Goal: Task Accomplishment & Management: Complete application form

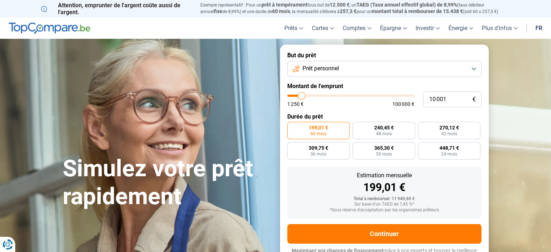
type input "8 500"
type input "8500"
type input "8 750"
type input "8750"
type input "9 000"
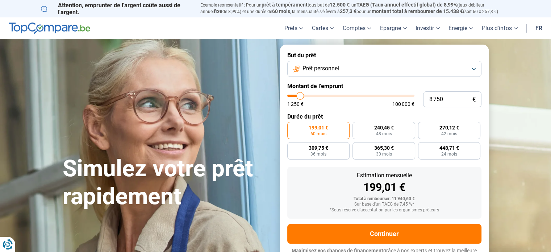
type input "9000"
type input "10 000"
type input "10000"
type input "10 250"
type input "10250"
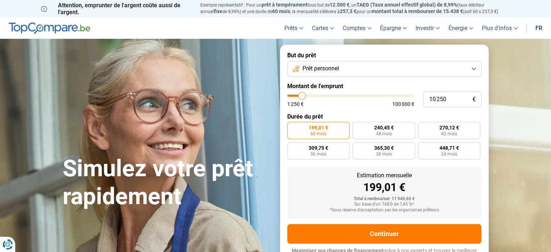
type input "10 500"
type input "10500"
type input "10 750"
type input "10750"
type input "11 000"
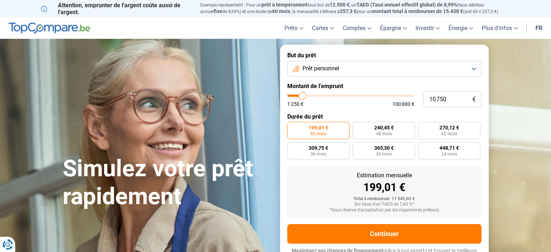
type input "11000"
type input "11 250"
type input "11250"
type input "11 500"
type input "11500"
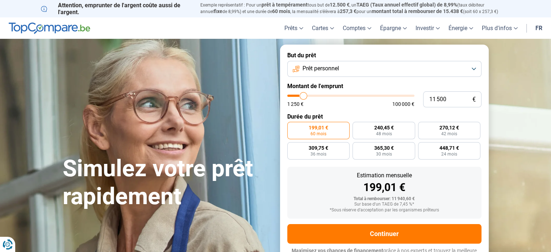
type input "11 750"
type input "11750"
type input "12 000"
type input "12000"
type input "12 250"
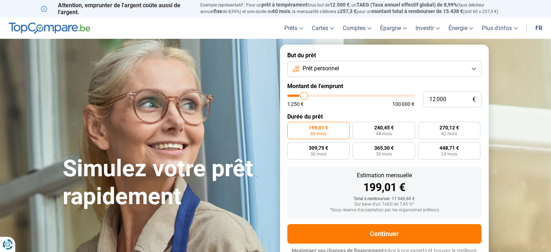
type input "12250"
type input "12 500"
type input "12500"
type input "12 750"
type input "12750"
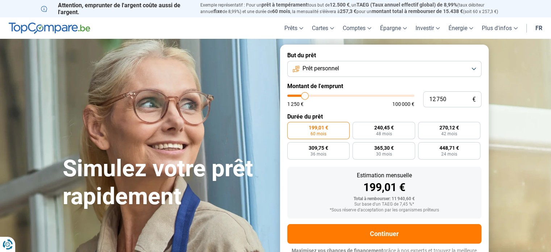
type input "13 000"
type input "13000"
type input "13 250"
type input "13250"
type input "13 500"
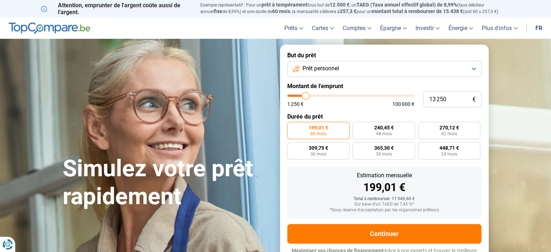
type input "13500"
type input "13 250"
type input "13250"
type input "13 000"
type input "13000"
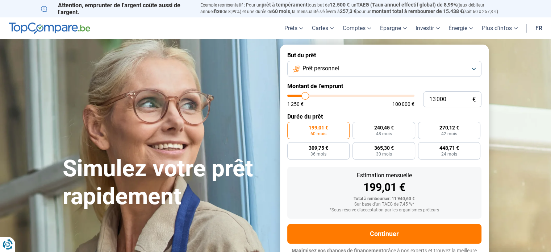
type input "12 750"
type input "12750"
type input "12 500"
type input "12500"
type input "12 250"
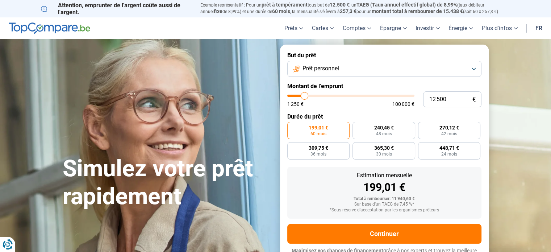
type input "12250"
type input "12 000"
type input "12000"
type input "11 750"
type input "11750"
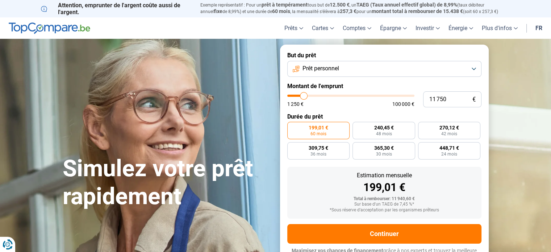
type input "11 500"
type input "11500"
type input "11 250"
type input "11250"
type input "11 000"
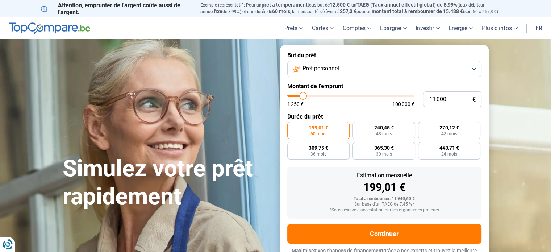
type input "11000"
type input "10 750"
type input "10750"
type input "10 500"
type input "10500"
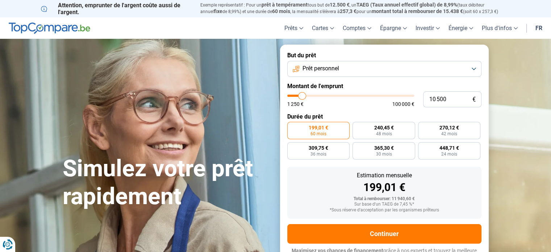
type input "10 250"
type input "10250"
type input "10 000"
type input "10000"
type input "9 750"
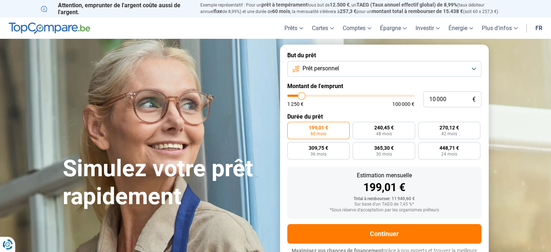
type input "9750"
type input "9 500"
type input "9500"
type input "9 250"
type input "9250"
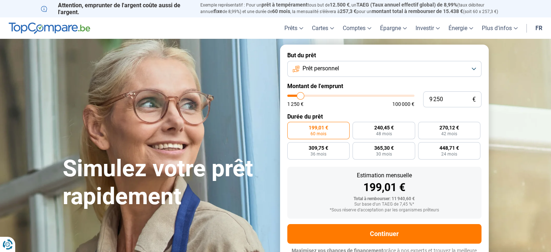
type input "9 000"
type input "9000"
type input "8 750"
type input "8750"
type input "8 500"
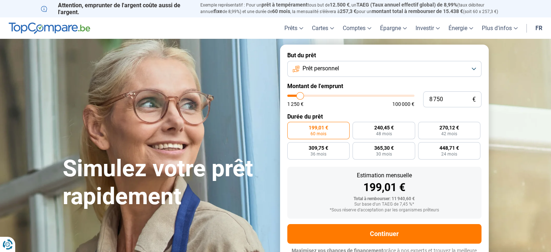
type input "8500"
type input "8 250"
type input "8250"
type input "8 000"
type input "8000"
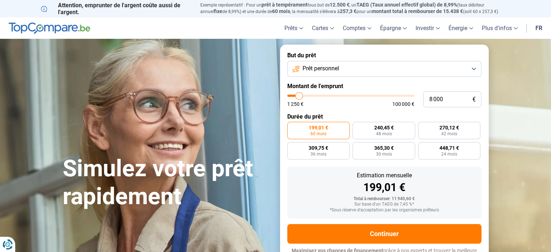
type input "7 750"
type input "7750"
type input "7 500"
type input "7500"
type input "7 250"
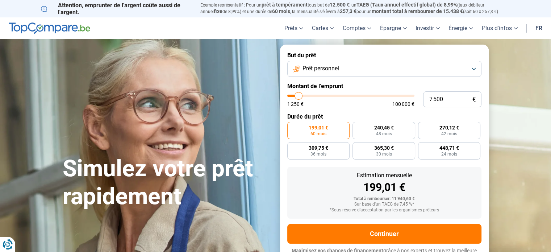
type input "7250"
type input "7 000"
type input "7000"
type input "6 750"
type input "6750"
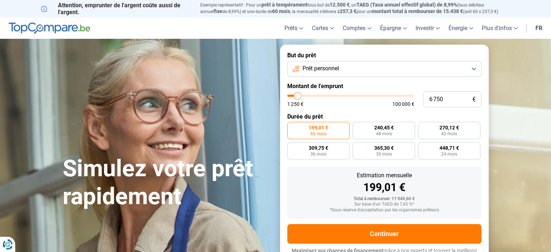
type input "6 500"
type input "6500"
type input "6 250"
type input "6250"
type input "6 000"
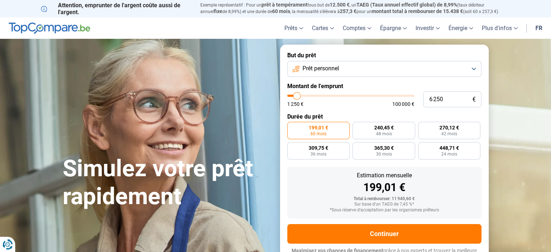
type input "6000"
type input "5 750"
type input "5750"
type input "5 500"
type input "5500"
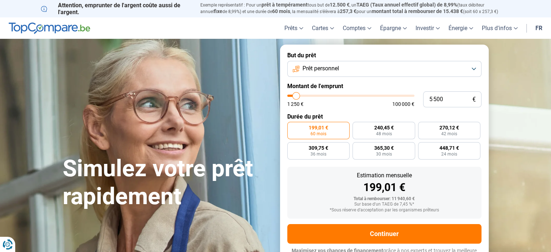
type input "5 750"
type input "5750"
type input "6 000"
type input "6000"
click at [297, 96] on input "range" at bounding box center [350, 96] width 127 height 2
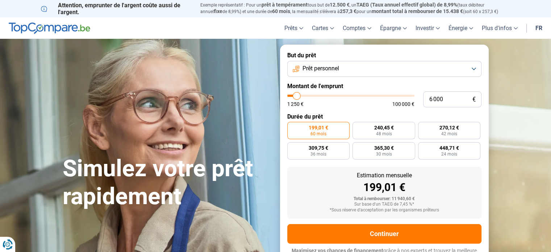
radio input "true"
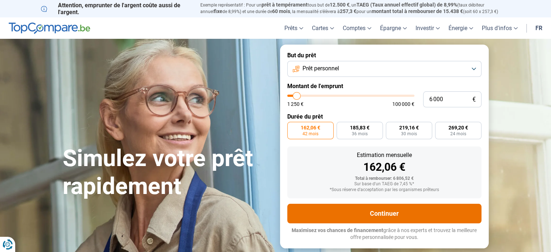
click at [369, 213] on button "Continuer" at bounding box center [384, 214] width 194 height 20
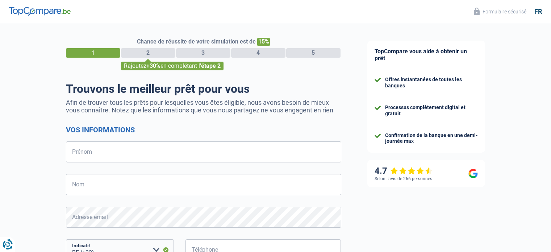
select select "32"
click at [115, 155] on input "Prénom" at bounding box center [203, 151] width 275 height 21
type input "[PERSON_NAME]"
type input "Pensis"
type input "472703430"
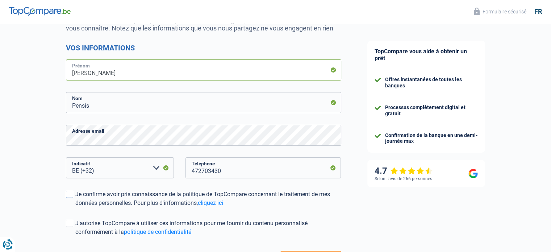
scroll to position [109, 0]
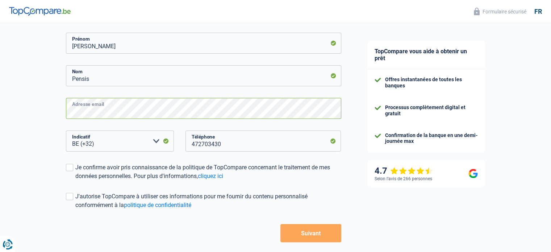
click at [46, 112] on div "Chance de réussite de votre simulation est de 15% 1 2 3 4 5 Rajoutez +30% en co…" at bounding box center [177, 97] width 354 height 371
click at [70, 170] on span at bounding box center [69, 167] width 7 height 7
click at [75, 180] on input "Je confirme avoir pris connaissance de la politique de TopCompare concernant le…" at bounding box center [75, 180] width 0 height 0
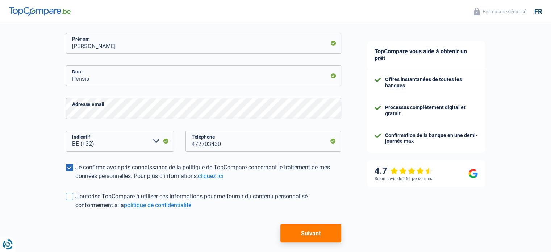
click at [74, 199] on label "J'autorise TopCompare à utiliser ces informations pour me fournir du contenu pe…" at bounding box center [203, 200] width 275 height 17
click at [75, 209] on input "J'autorise TopCompare à utiliser ces informations pour me fournir du contenu pe…" at bounding box center [75, 209] width 0 height 0
click at [319, 233] on button "Suivant" at bounding box center [310, 233] width 60 height 18
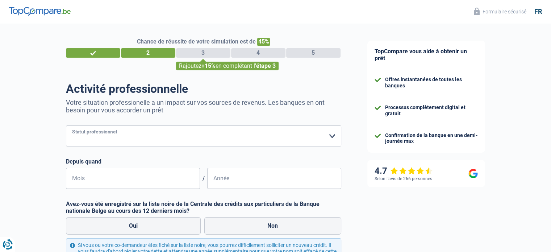
click at [170, 134] on select "Ouvrier Employé privé Employé public Invalide Indépendant Pensionné Chômeur Mut…" at bounding box center [203, 135] width 275 height 21
select select "worker"
click at [66, 126] on select "Ouvrier Employé privé Employé public Invalide Indépendant Pensionné Chômeur Mut…" at bounding box center [203, 135] width 275 height 21
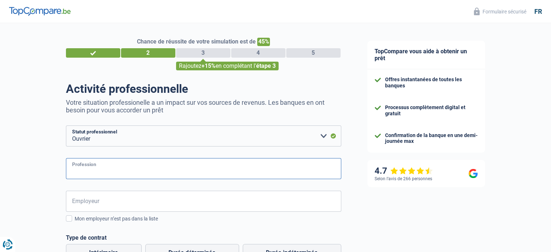
click at [145, 169] on input "Profession" at bounding box center [203, 168] width 275 height 21
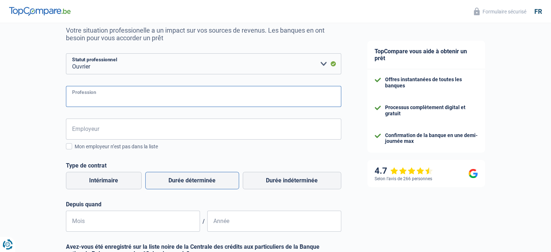
scroll to position [72, 0]
click at [110, 134] on input "Employeur" at bounding box center [203, 128] width 275 height 21
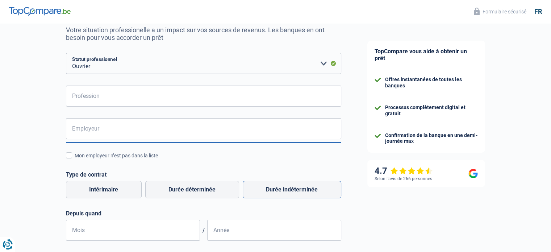
click at [281, 191] on label "Durée indéterminée" at bounding box center [292, 189] width 99 height 17
click at [281, 191] on input "Durée indéterminée" at bounding box center [292, 189] width 99 height 17
radio input "true"
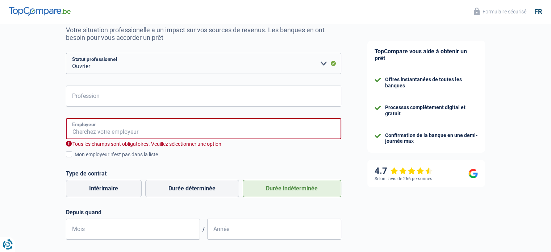
click at [104, 129] on input "Employeur" at bounding box center [203, 128] width 275 height 21
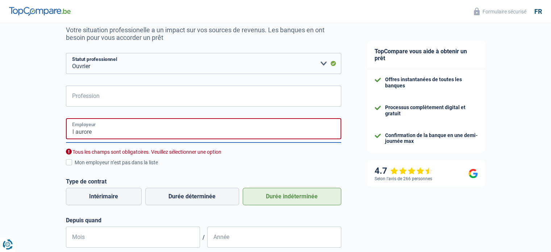
type input "l aurore"
click at [115, 92] on input "Profession" at bounding box center [203, 95] width 275 height 21
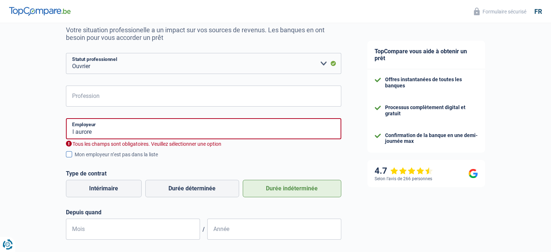
click at [69, 156] on span at bounding box center [69, 154] width 6 height 6
click at [75, 158] on input "Mon employeur n’est pas dans la liste" at bounding box center [75, 158] width 0 height 0
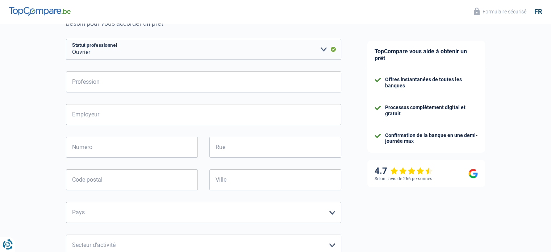
scroll to position [145, 0]
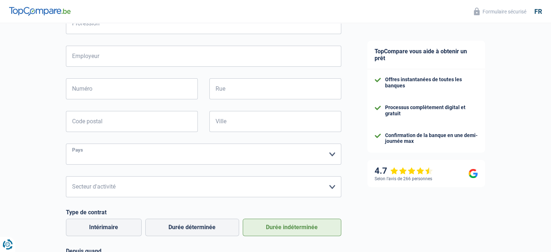
click at [317, 160] on select "Belgique France Allemagne Italie Luxembourg Pays-Bas Espagne Suisse Veuillez sé…" at bounding box center [203, 153] width 275 height 21
select select "BE"
click at [66, 144] on select "Belgique France Allemagne Italie Luxembourg Pays-Bas Espagne Suisse Veuillez sé…" at bounding box center [203, 153] width 275 height 21
click at [212, 189] on select "Agriculture/Pêche Industrie Horeca Courier/Fitness/Taxi Construction Banques/As…" at bounding box center [203, 186] width 275 height 21
click at [21, 198] on div "Chance de réussite de votre simulation est de 45% 1 2 3 4 5 Rajoutez +15% en co…" at bounding box center [177, 150] width 354 height 551
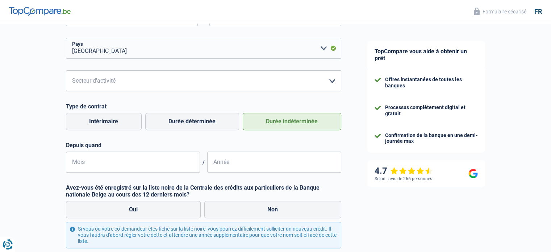
scroll to position [254, 0]
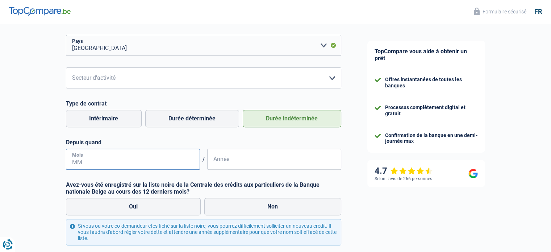
click at [111, 157] on input "Mois" at bounding box center [133, 159] width 134 height 21
type input "12"
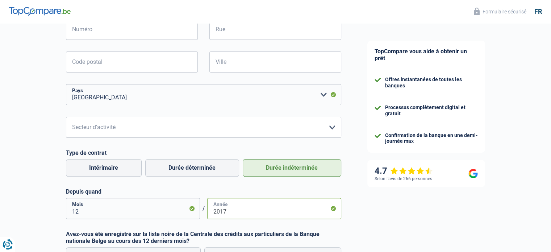
scroll to position [181, 0]
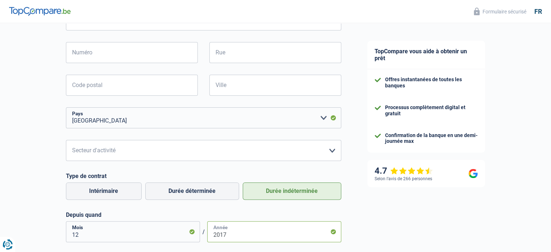
type input "2017"
click at [110, 87] on input "Code postal" at bounding box center [132, 85] width 132 height 21
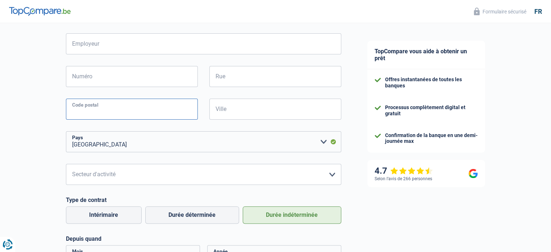
scroll to position [145, 0]
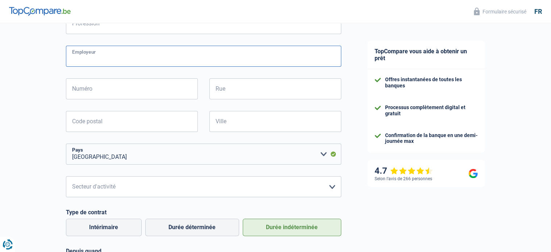
click at [106, 54] on input "Employeur" at bounding box center [203, 56] width 275 height 21
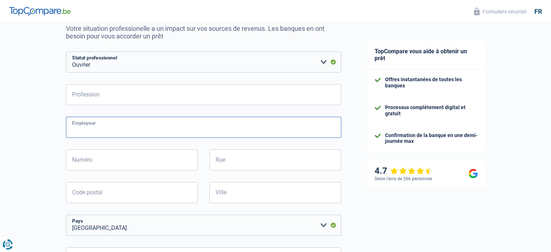
scroll to position [72, 0]
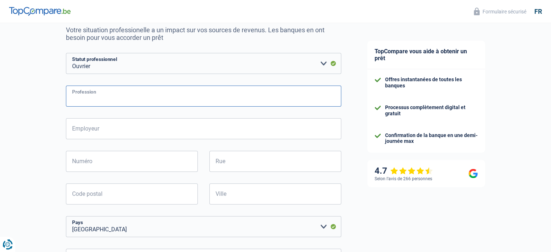
click at [118, 97] on input "Profession" at bounding box center [203, 95] width 275 height 21
type input "technicienne de surface"
click at [114, 124] on input "Employeur" at bounding box center [203, 128] width 275 height 21
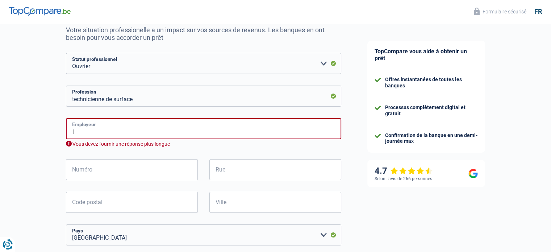
click at [107, 130] on input "l" at bounding box center [203, 128] width 275 height 21
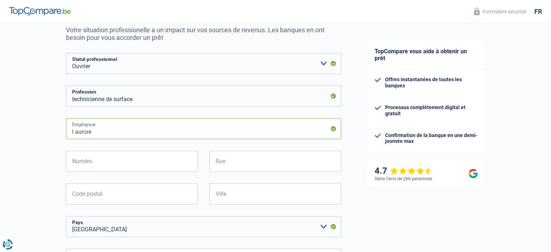
type input "l aurore"
click at [140, 166] on input "Numéro" at bounding box center [132, 161] width 132 height 21
type input "0"
type input "69"
click at [238, 166] on input "Rue" at bounding box center [275, 161] width 132 height 21
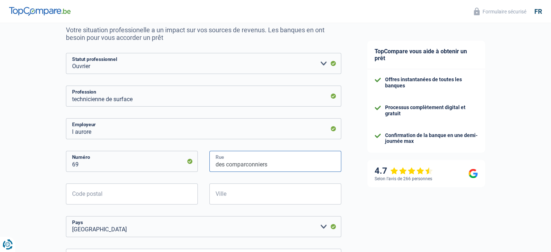
type input "des comparconniers"
click at [117, 196] on input "Code postal" at bounding box center [132, 193] width 132 height 21
type input "6060"
drag, startPoint x: 231, startPoint y: 194, endPoint x: 226, endPoint y: 194, distance: 5.1
click at [231, 194] on input "Ville" at bounding box center [275, 193] width 132 height 21
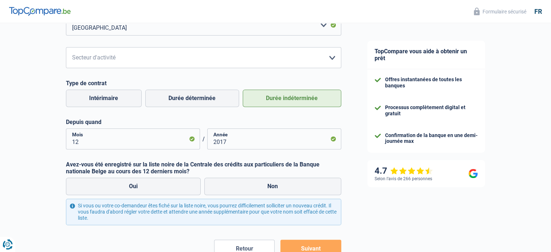
scroll to position [323, 0]
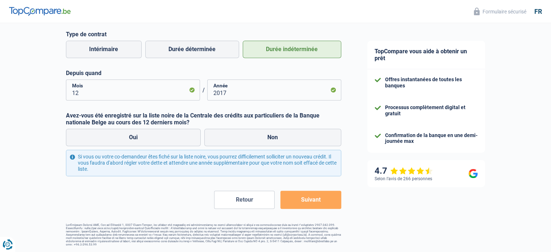
type input "gilly"
click at [302, 198] on button "Suivant" at bounding box center [310, 200] width 60 height 18
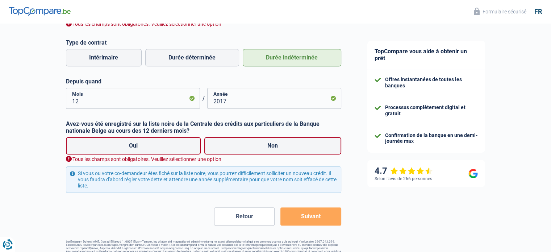
scroll to position [297, 0]
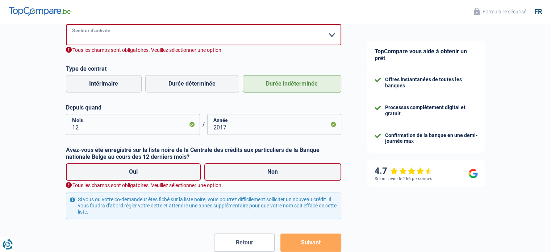
click at [189, 31] on select "Agriculture/Pêche Industrie Horeca Courier/Fitness/Taxi Construction Banques/As…" at bounding box center [203, 34] width 275 height 21
click at [66, 25] on select "Agriculture/Pêche Industrie Horeca Courier/Fitness/Taxi Construction Banques/As…" at bounding box center [203, 34] width 275 height 21
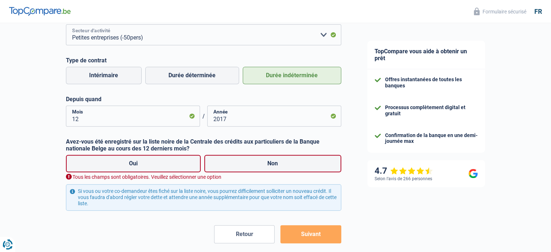
click at [159, 35] on select "Agriculture/Pêche Industrie Horeca Courier/Fitness/Taxi Construction Banques/As…" at bounding box center [203, 34] width 275 height 21
select select "bigCompanies"
click at [66, 25] on select "Agriculture/Pêche Industrie Horeca Courier/Fitness/Taxi Construction Banques/As…" at bounding box center [203, 34] width 275 height 21
click at [177, 166] on label "Oui" at bounding box center [133, 163] width 135 height 17
click at [177, 166] on input "Oui" at bounding box center [133, 163] width 135 height 17
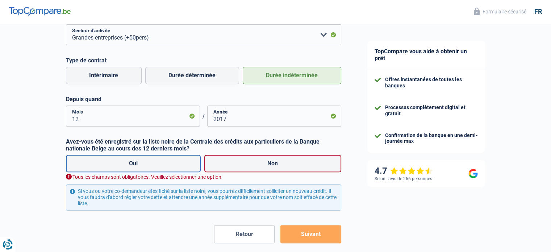
radio input "true"
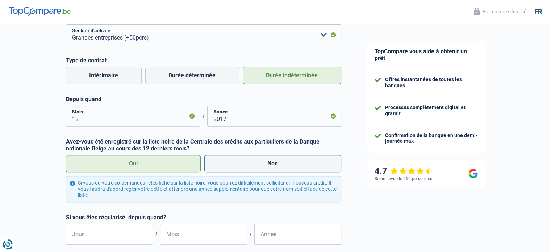
click at [286, 162] on label "Non" at bounding box center [272, 163] width 137 height 17
click at [286, 162] on input "Non" at bounding box center [272, 163] width 137 height 17
radio input "true"
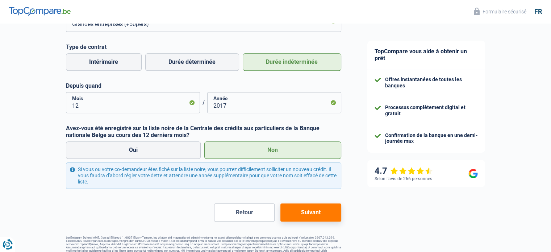
scroll to position [323, 0]
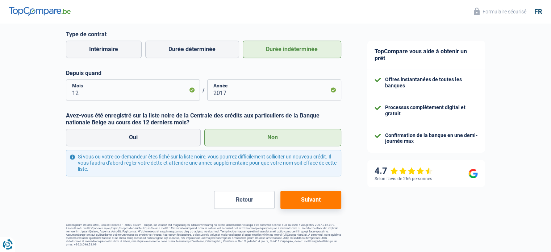
click at [298, 201] on button "Suivant" at bounding box center [310, 200] width 60 height 18
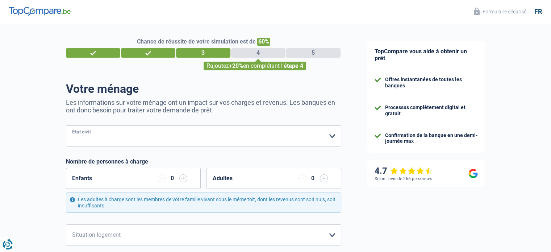
click at [129, 142] on select "Célibataire Marié(e) Cohabitant(e) légal(e) Divorcé(e) Veuf(ve) Séparé (de fait…" at bounding box center [203, 135] width 275 height 21
select select "single"
click at [66, 126] on select "Célibataire Marié(e) Cohabitant(e) légal(e) Divorcé(e) Veuf(ve) Séparé (de fait…" at bounding box center [203, 135] width 275 height 21
click at [181, 178] on input "button" at bounding box center [183, 178] width 8 height 8
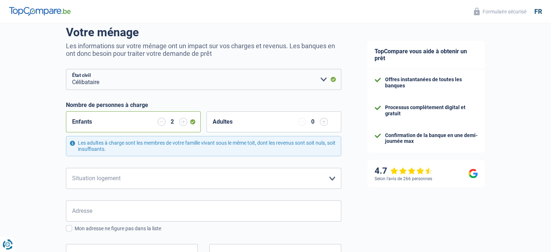
scroll to position [72, 0]
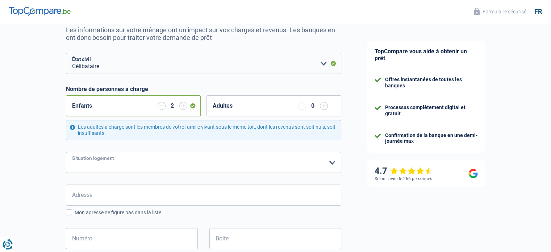
click at [133, 160] on select "Locataire Propriétaire avec prêt hypothécaire Propriétaire sans prêt hypothécai…" at bounding box center [203, 162] width 275 height 21
select select "rents"
click at [66, 152] on select "Locataire Propriétaire avec prêt hypothécaire Propriétaire sans prêt hypothécai…" at bounding box center [203, 162] width 275 height 21
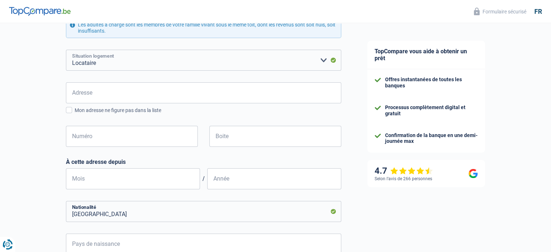
scroll to position [181, 0]
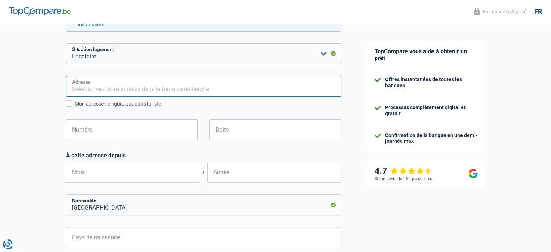
drag, startPoint x: 132, startPoint y: 76, endPoint x: 132, endPoint y: 81, distance: 4.3
click at [132, 76] on input "Adresse" at bounding box center [203, 86] width 275 height 21
type input "Avenue du centenaires"
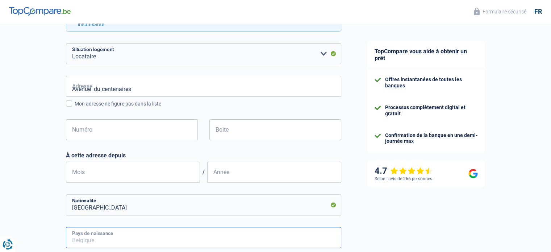
type input "Belgique"
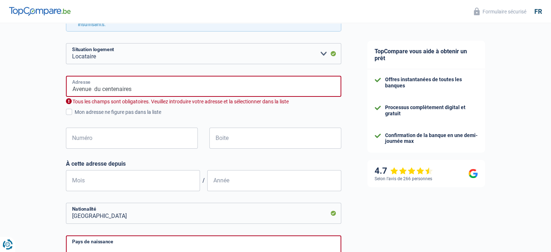
type input "Belgique"
click at [153, 140] on input "Numéro" at bounding box center [132, 137] width 132 height 21
type input "123"
type input "Montignie sur sambre"
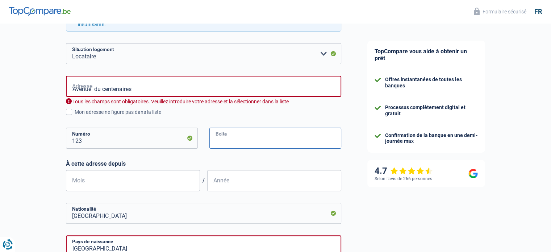
click at [242, 142] on input "Boite" at bounding box center [275, 137] width 132 height 21
type input "024"
click at [135, 183] on input "Mois" at bounding box center [133, 180] width 134 height 21
type input "04"
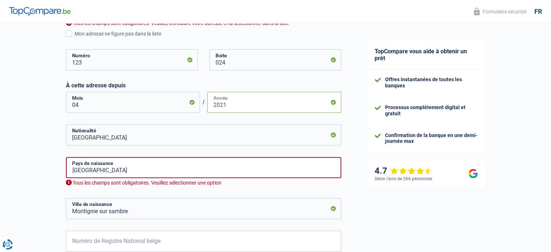
scroll to position [326, 0]
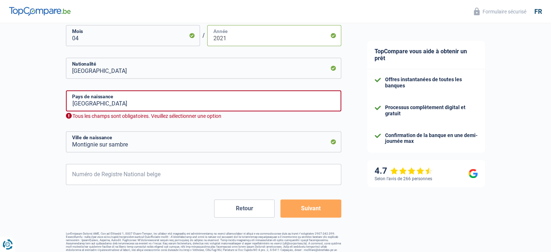
type input "2021"
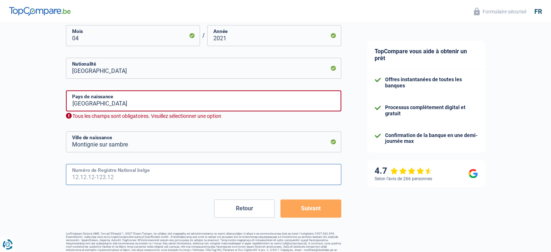
click at [209, 175] on input "Numéro de Registre National belge" at bounding box center [203, 174] width 275 height 21
type input "94.10.01-200.68"
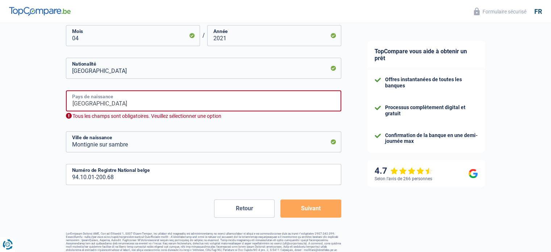
click at [164, 98] on input "Belgique" at bounding box center [203, 100] width 275 height 21
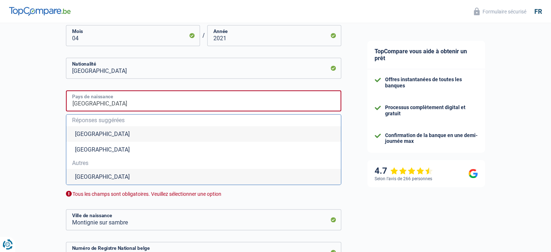
drag, startPoint x: 298, startPoint y: 104, endPoint x: 284, endPoint y: 103, distance: 14.5
click at [284, 103] on input "Belgique" at bounding box center [203, 100] width 275 height 21
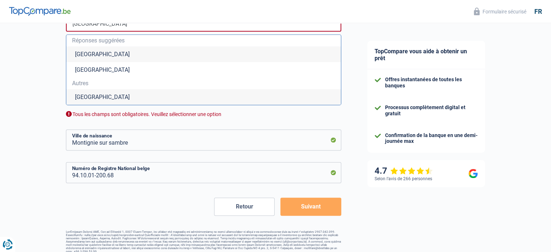
scroll to position [413, 0]
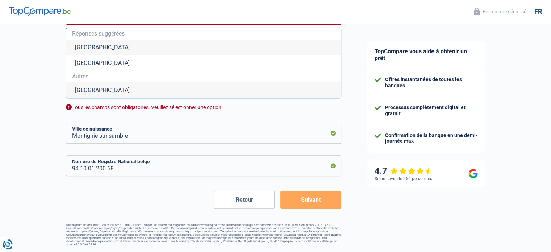
click at [85, 89] on li "Belgique" at bounding box center [203, 90] width 275 height 16
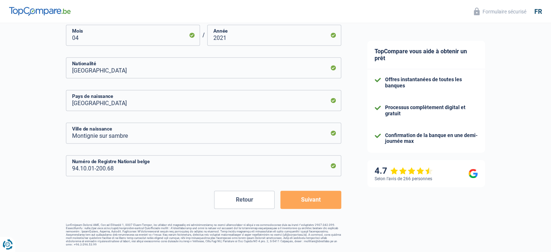
scroll to position [326, 0]
click at [304, 201] on button "Suivant" at bounding box center [310, 200] width 60 height 18
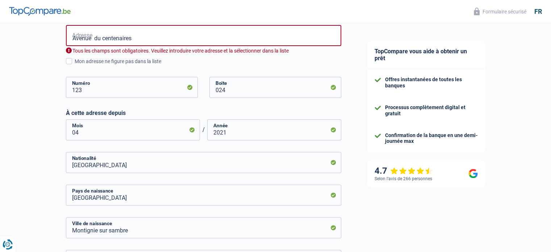
scroll to position [230, 0]
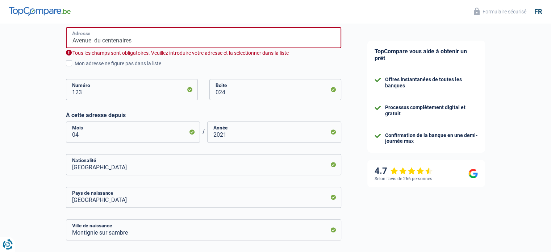
click at [158, 44] on input "Avenue du centenaires" at bounding box center [203, 37] width 275 height 21
click at [0, 62] on div "Chance de réussite de votre simulation est de 60% 1 2 3 4 5 Rajoutez +20% en co…" at bounding box center [177, 68] width 354 height 555
click at [93, 40] on input "Av" at bounding box center [203, 37] width 275 height 21
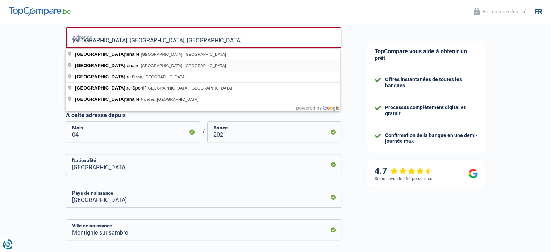
type input "Avenue du Centenaire, 6061, Charleroi, BE"
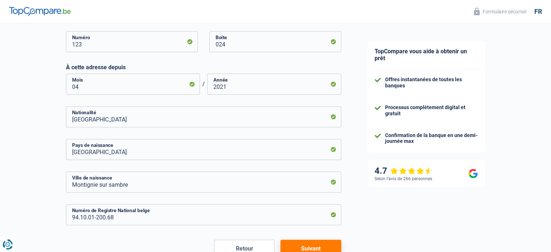
scroll to position [318, 0]
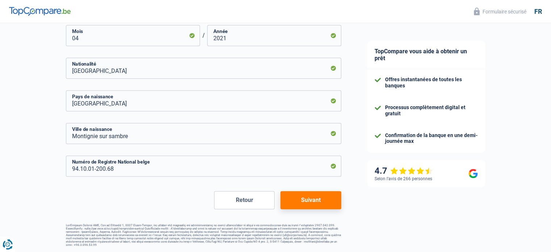
click at [322, 206] on button "Suivant" at bounding box center [310, 200] width 60 height 18
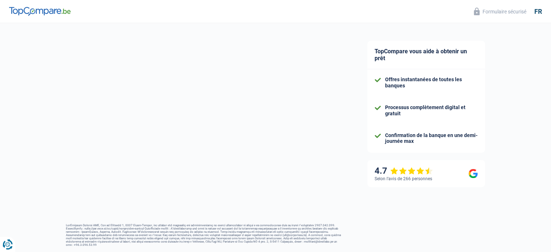
select select "familyAllowances"
select select "netSalary"
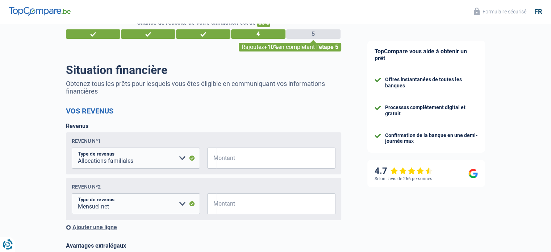
scroll to position [36, 0]
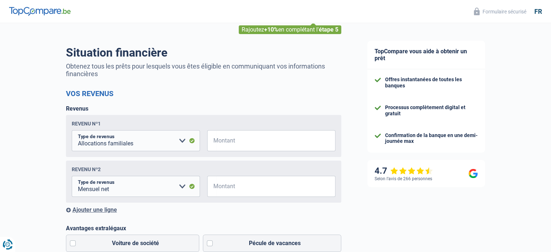
click at [243, 152] on div "Revenu nº1 Allocation d'handicap Allocations chômage Allocations familiales Chè…" at bounding box center [203, 136] width 275 height 42
click at [242, 149] on input "Montant" at bounding box center [275, 140] width 119 height 21
type input "380"
click at [230, 188] on input "Montant" at bounding box center [275, 186] width 119 height 21
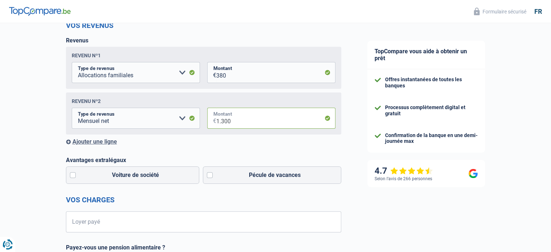
scroll to position [109, 0]
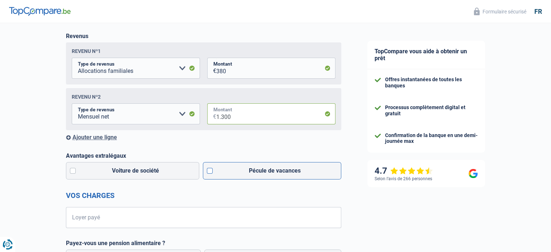
type input "1.300"
click at [211, 173] on label "Pécule de vacances" at bounding box center [272, 170] width 138 height 17
click at [211, 173] on input "Pécule de vacances" at bounding box center [272, 170] width 138 height 17
checkbox input "true"
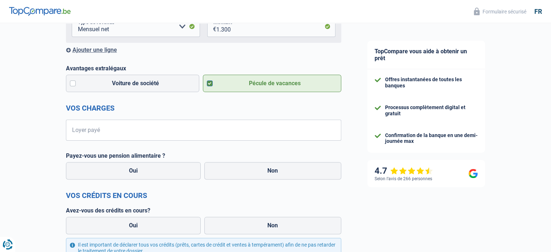
scroll to position [217, 0]
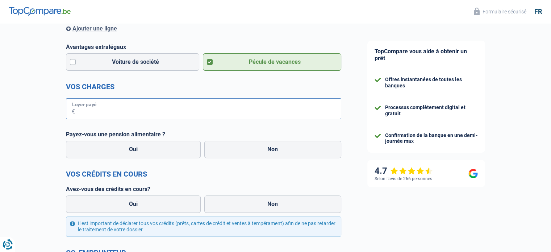
click at [94, 108] on input "Loyer payé" at bounding box center [208, 108] width 266 height 21
type input "806"
click at [242, 148] on label "Non" at bounding box center [272, 149] width 137 height 17
click at [242, 148] on input "Non" at bounding box center [272, 149] width 137 height 17
radio input "true"
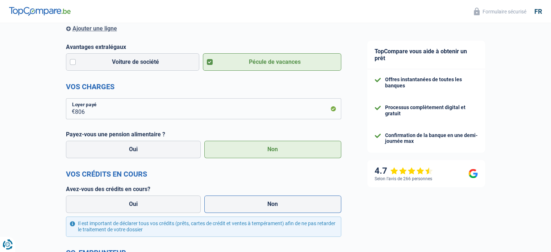
click at [256, 211] on label "Non" at bounding box center [272, 203] width 137 height 17
click at [256, 211] on input "Non" at bounding box center [272, 203] width 137 height 17
radio input "true"
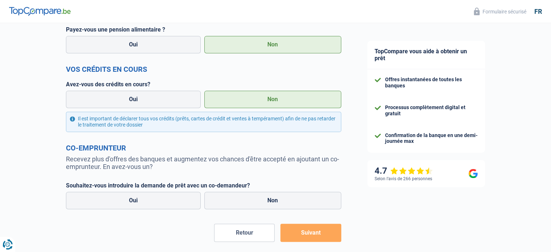
scroll to position [326, 0]
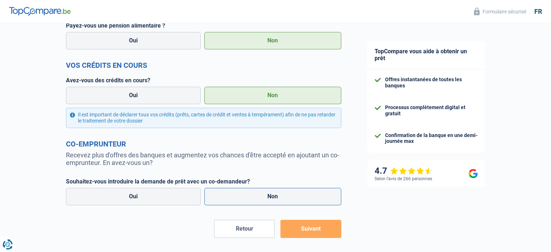
click at [291, 205] on label "Non" at bounding box center [272, 196] width 137 height 17
click at [291, 205] on input "Non" at bounding box center [272, 196] width 137 height 17
radio input "true"
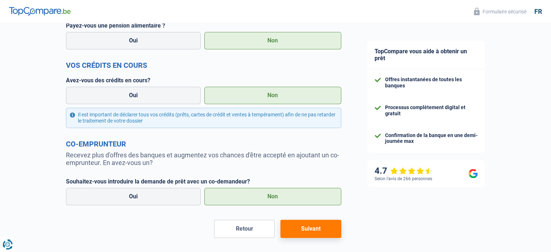
click at [310, 229] on button "Suivant" at bounding box center [310, 229] width 60 height 18
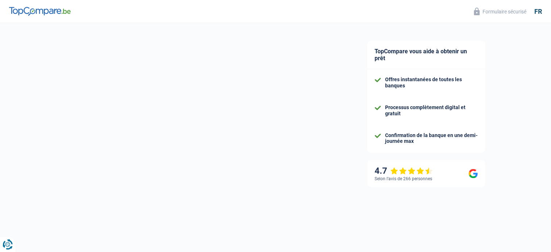
select select "42"
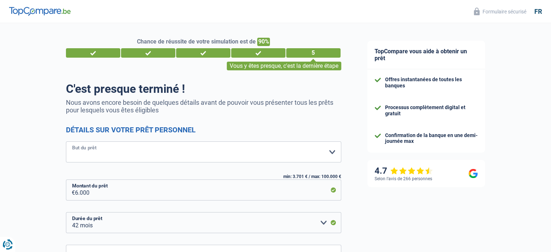
click at [135, 151] on select "Confort maison: meubles, textile, peinture, électroménager, outillage non-profe…" at bounding box center [203, 151] width 275 height 21
select select "other"
click at [66, 142] on select "Confort maison: meubles, textile, peinture, électroménager, outillage non-profe…" at bounding box center [203, 151] width 275 height 21
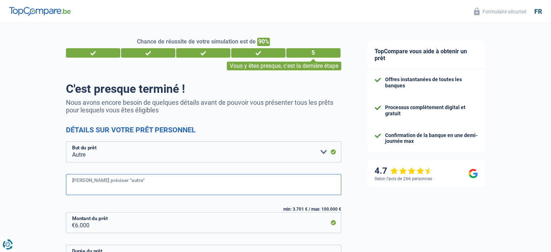
click at [144, 183] on input "Veuillez préciser "autre"" at bounding box center [203, 184] width 275 height 21
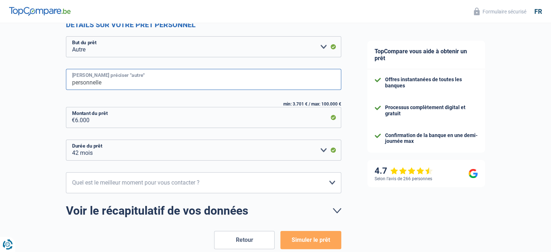
scroll to position [109, 0]
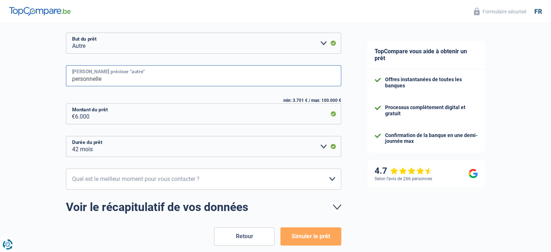
type input "personnelle"
click at [226, 185] on select "10h-12h 12h-14h 14h-16h 16h-18h Veuillez sélectionner une option" at bounding box center [203, 178] width 275 height 21
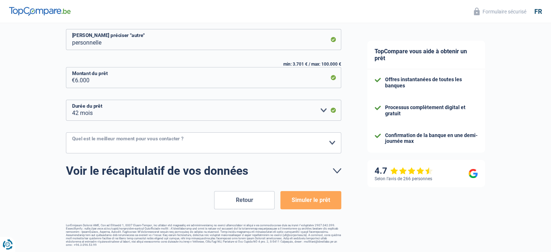
click at [81, 151] on select "10h-12h 12h-14h 14h-16h 16h-18h Veuillez sélectionner une option" at bounding box center [203, 142] width 275 height 21
select select "16-18"
click at [66, 132] on select "10h-12h 12h-14h 14h-16h 16h-18h Veuillez sélectionner une option" at bounding box center [203, 142] width 275 height 21
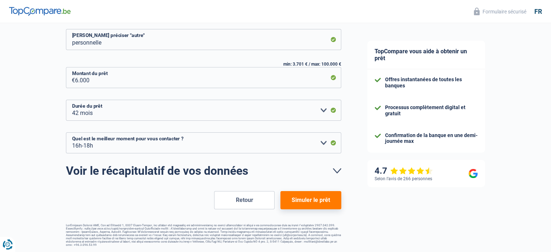
click at [325, 201] on button "Simuler le prêt" at bounding box center [310, 200] width 60 height 18
